Goal: Find specific page/section: Find specific page/section

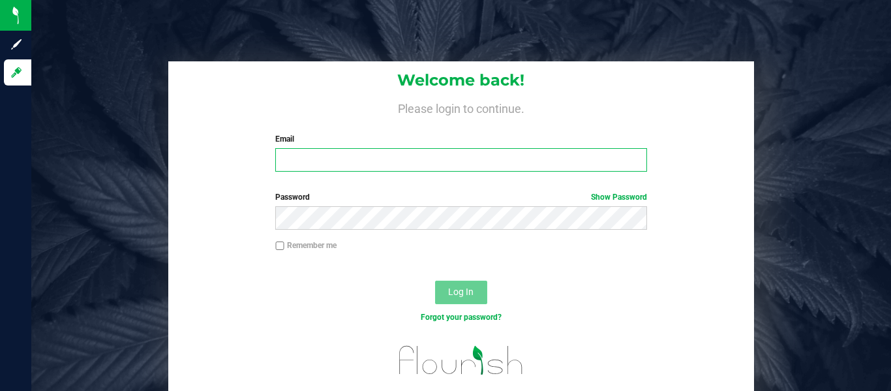
type input "garrity.jess@gmail.com"
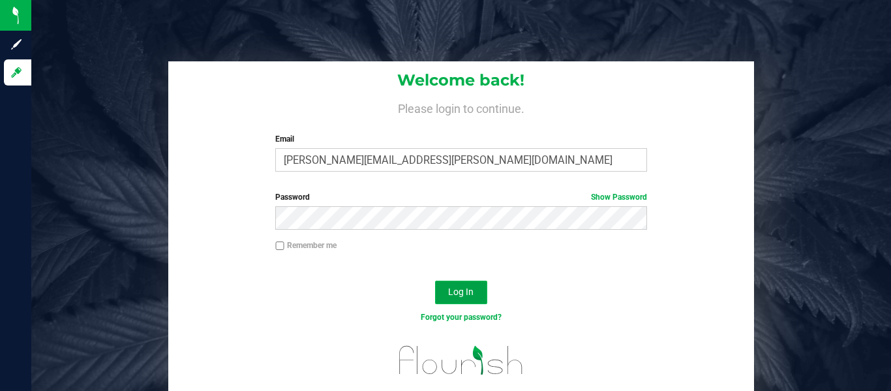
click at [476, 295] on button "Log In" at bounding box center [461, 291] width 52 height 23
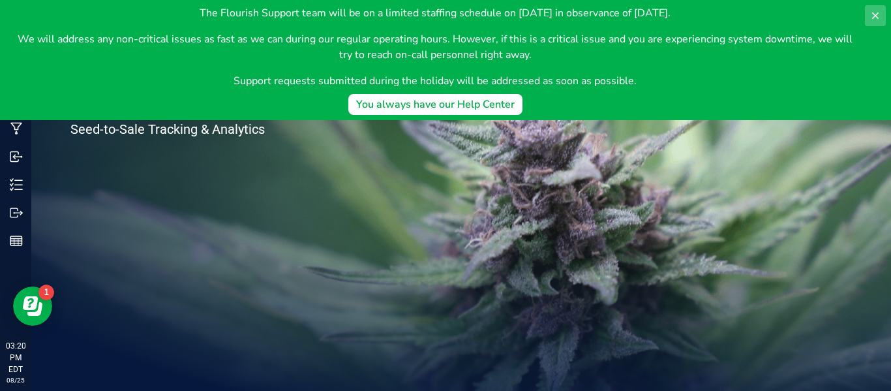
click at [880, 18] on icon at bounding box center [875, 15] width 10 height 10
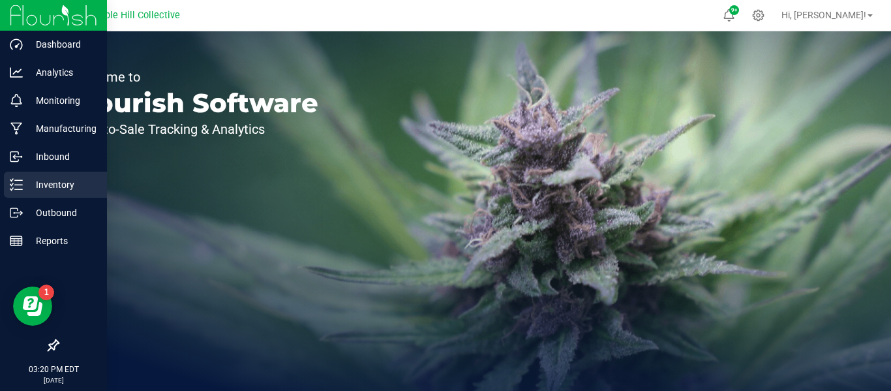
click at [65, 185] on p "Inventory" at bounding box center [62, 185] width 78 height 16
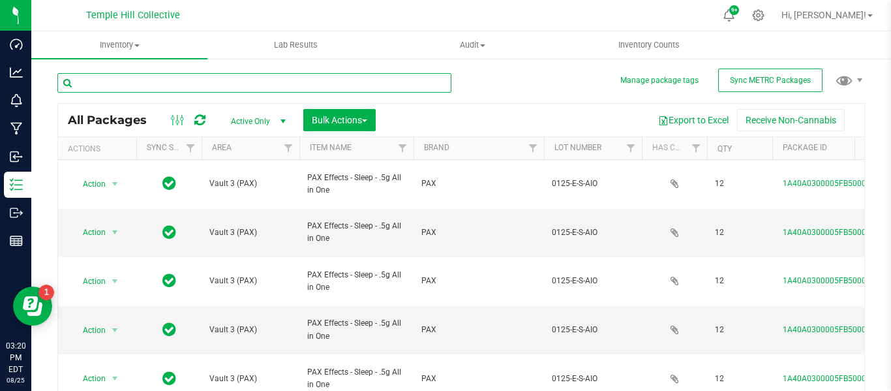
click at [247, 85] on input "text" at bounding box center [254, 83] width 394 height 20
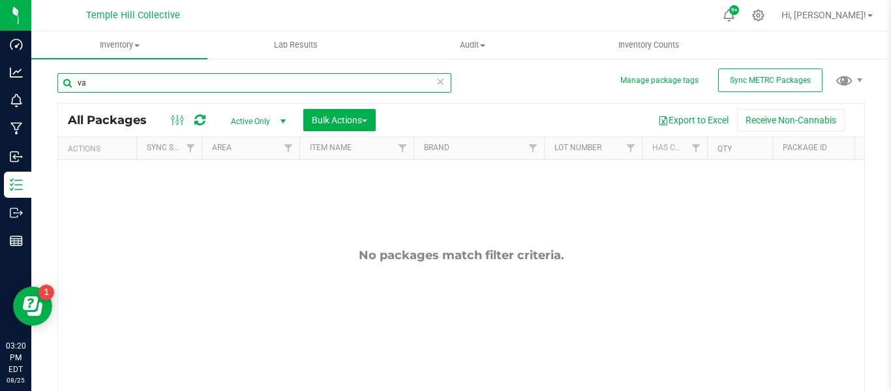
type input "v"
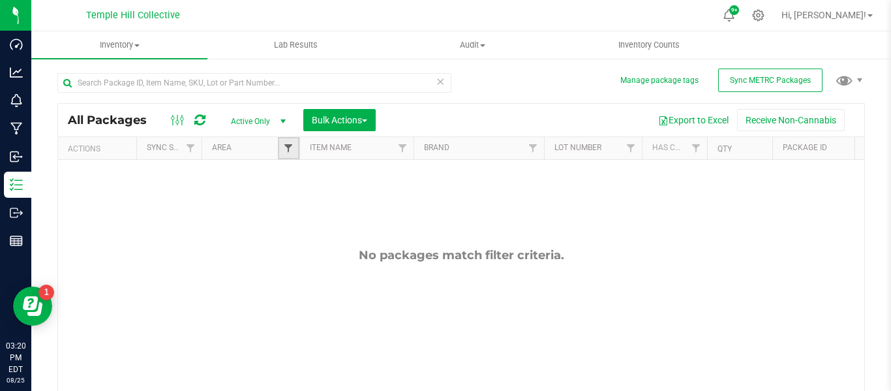
click at [290, 149] on div "Inventory All packages All inventory Waste log Create inventory Lab Results Aud…" at bounding box center [461, 210] width 860 height 359
